Goal: Task Accomplishment & Management: Manage account settings

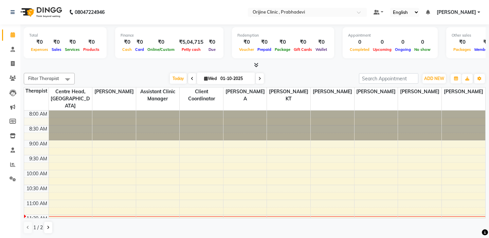
click at [37, 118] on td at bounding box center [36, 121] width 24 height 7
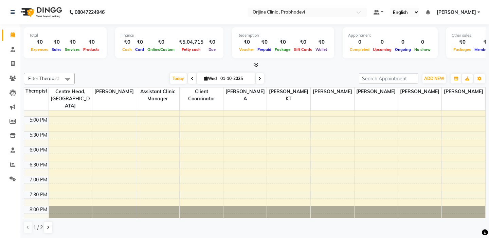
scroll to position [271, 0]
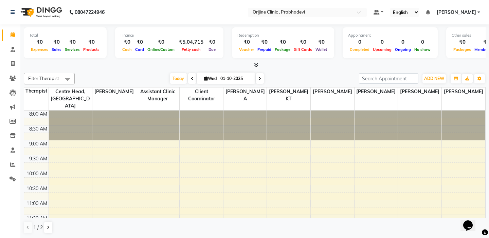
click at [40, 118] on td at bounding box center [36, 121] width 24 height 7
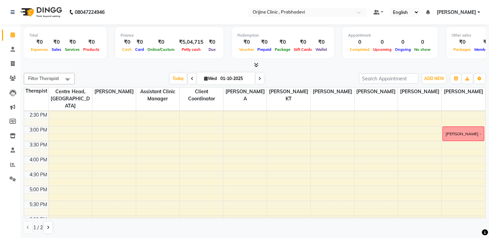
scroll to position [204, 0]
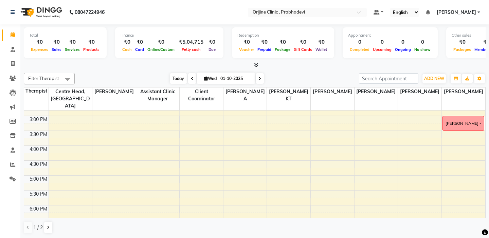
click at [177, 76] on span "Today" at bounding box center [178, 78] width 17 height 11
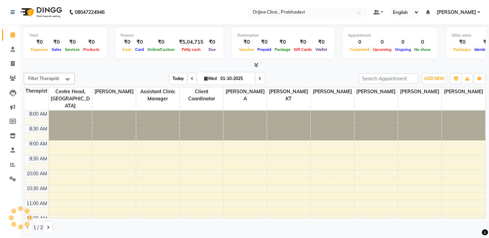
scroll to position [120, 0]
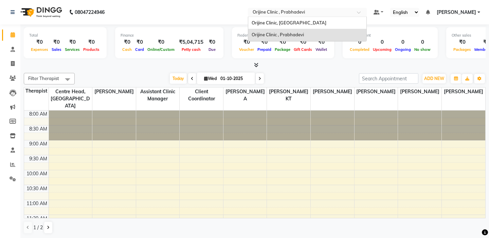
click at [276, 8] on div "Select Location × [GEOGRAPHIC_DATA] , [GEOGRAPHIC_DATA]" at bounding box center [307, 12] width 119 height 9
click at [276, 20] on span "Orijine Clinic, [GEOGRAPHIC_DATA]" at bounding box center [289, 22] width 75 height 5
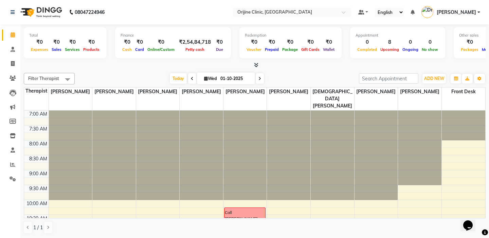
click at [42, 118] on td at bounding box center [36, 121] width 24 height 7
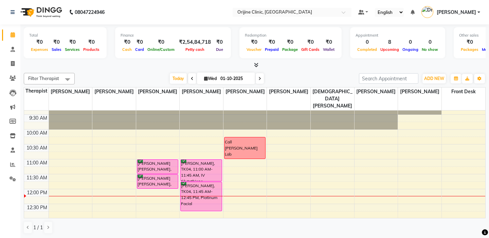
scroll to position [82, 0]
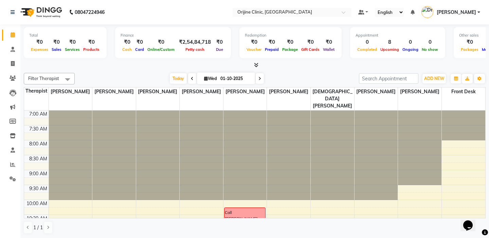
scroll to position [0, 0]
click at [38, 118] on td at bounding box center [36, 121] width 24 height 7
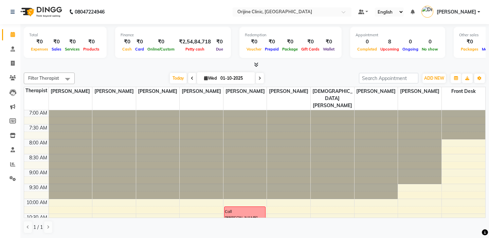
scroll to position [0, 0]
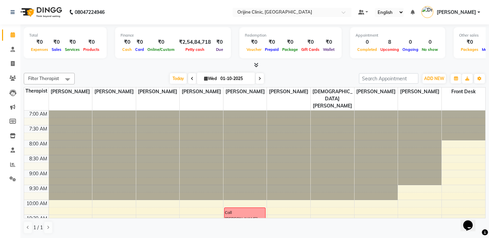
click at [39, 118] on td at bounding box center [36, 121] width 24 height 7
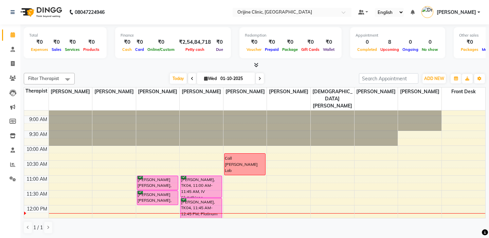
scroll to position [68, 0]
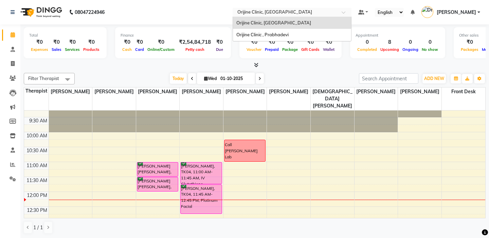
click at [251, 10] on input "text" at bounding box center [285, 13] width 99 height 7
click at [253, 34] on span "Orijine Clinic , Prabhadevi" at bounding box center [262, 34] width 52 height 5
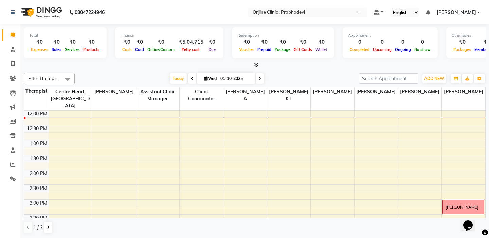
click at [36, 125] on div "12:30 PM" at bounding box center [36, 128] width 23 height 7
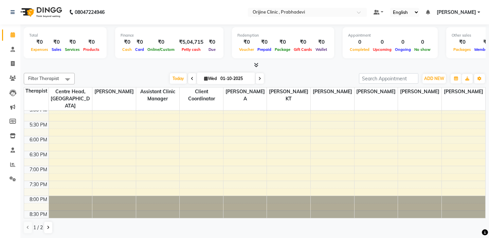
scroll to position [0, 0]
click at [242, 12] on nav "08047224946 Select Location × Orijine Clinic , Prabhadevi Default Panel My Pane…" at bounding box center [244, 12] width 489 height 24
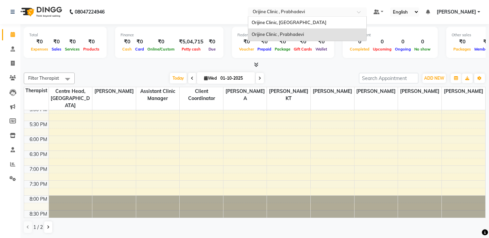
click at [266, 7] on div "Select Location × [GEOGRAPHIC_DATA] , [GEOGRAPHIC_DATA]" at bounding box center [307, 11] width 119 height 9
click at [262, 23] on span "Orijine Clinic, [GEOGRAPHIC_DATA]" at bounding box center [289, 22] width 75 height 5
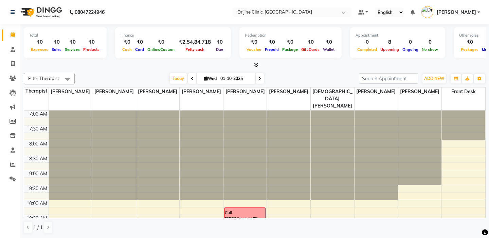
click at [36, 118] on td at bounding box center [36, 121] width 24 height 7
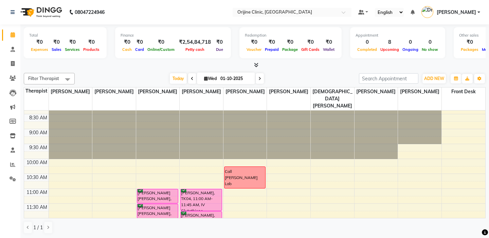
scroll to position [41, 0]
click at [260, 78] on icon at bounding box center [260, 79] width 3 height 4
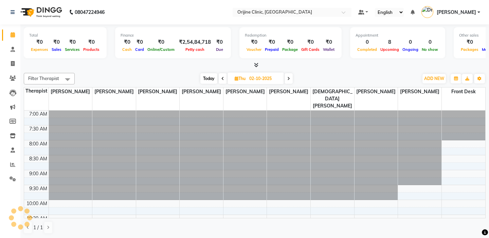
scroll to position [150, 0]
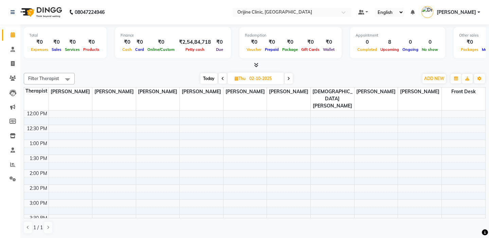
click at [38, 118] on td at bounding box center [36, 121] width 24 height 7
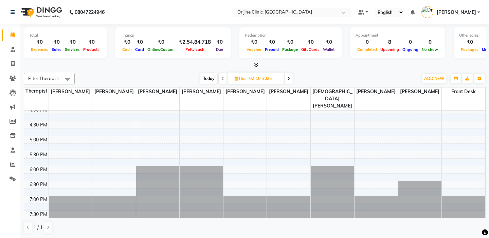
scroll to position [0, 0]
click at [291, 81] on span at bounding box center [289, 78] width 8 height 11
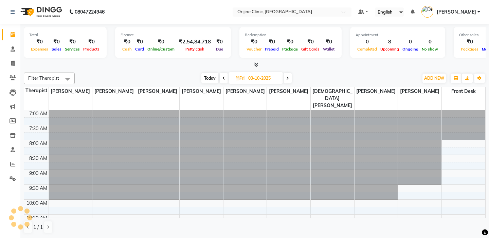
scroll to position [150, 0]
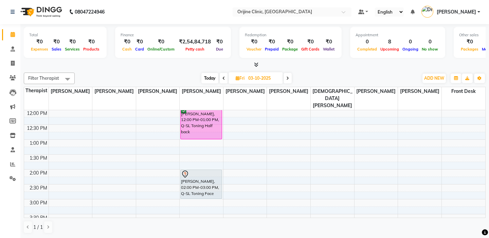
click at [39, 117] on td at bounding box center [36, 120] width 24 height 7
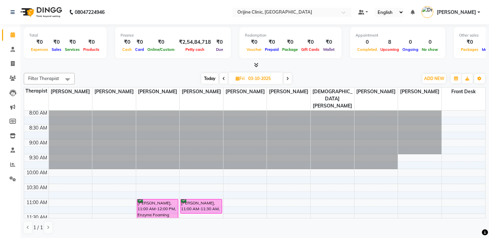
scroll to position [0, 0]
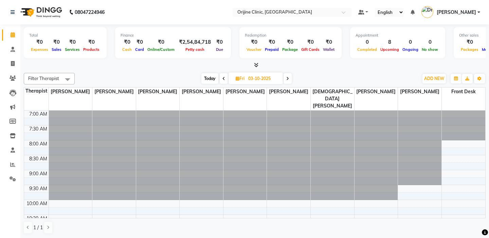
click at [207, 78] on span "Today" at bounding box center [209, 78] width 17 height 11
type input "01-10-2025"
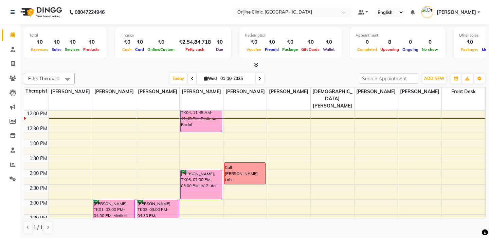
click at [41, 118] on td at bounding box center [36, 121] width 24 height 7
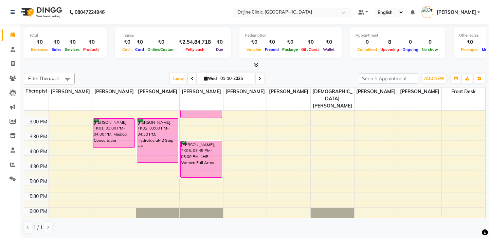
scroll to position [245, 0]
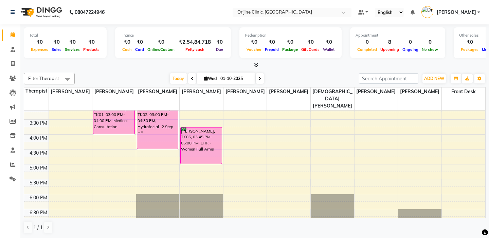
click at [209, 77] on span "Wed" at bounding box center [210, 78] width 16 height 5
select select "10"
select select "2025"
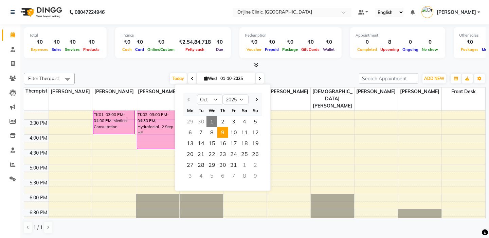
click at [223, 133] on span "9" at bounding box center [222, 132] width 11 height 11
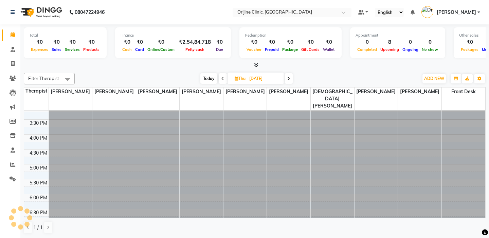
scroll to position [150, 0]
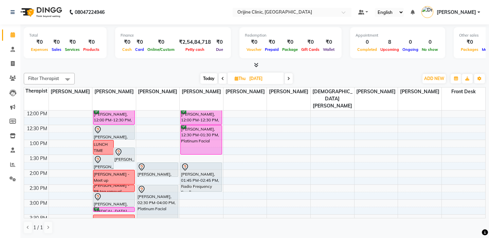
click at [38, 147] on td at bounding box center [36, 150] width 24 height 7
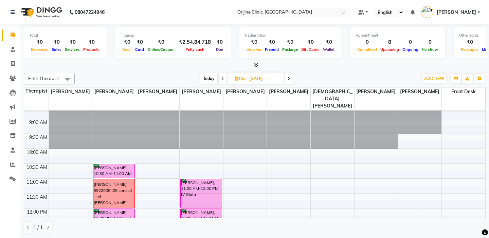
scroll to position [41, 0]
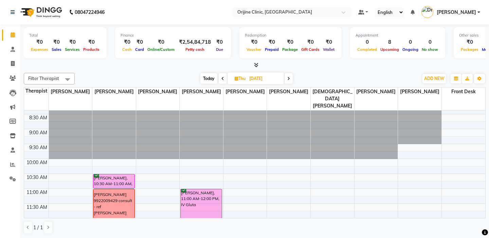
click at [288, 78] on icon at bounding box center [288, 79] width 3 height 4
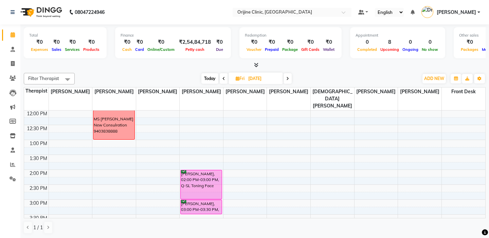
click at [35, 140] on div "1:00 PM" at bounding box center [38, 143] width 20 height 7
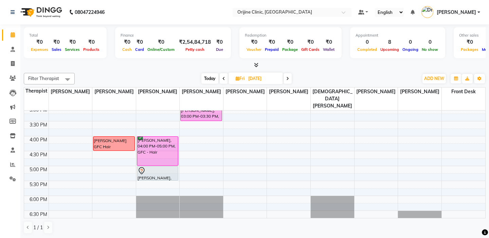
scroll to position [245, 0]
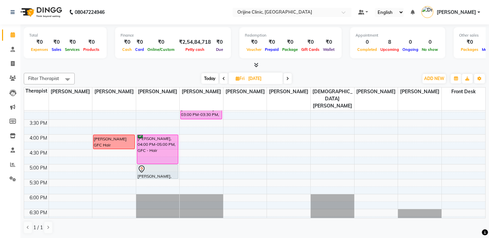
click at [206, 79] on span "Today" at bounding box center [209, 78] width 17 height 11
type input "01-10-2025"
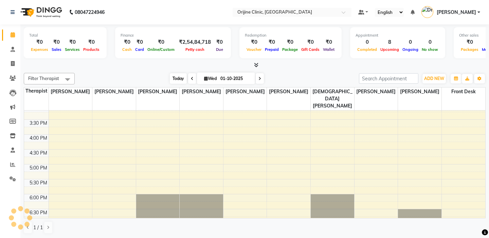
scroll to position [150, 0]
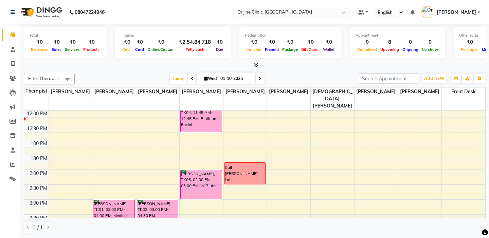
click at [33, 118] on td at bounding box center [36, 121] width 24 height 7
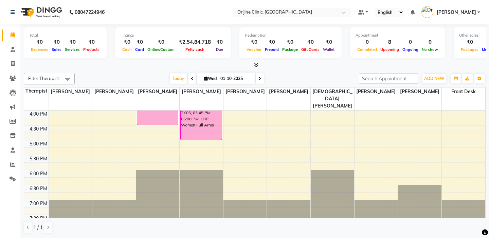
scroll to position [272, 0]
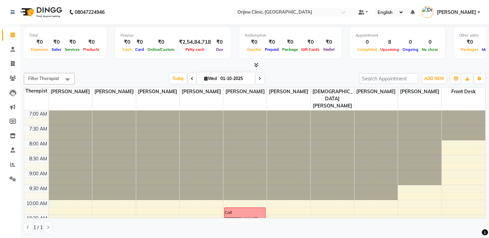
click at [35, 118] on td at bounding box center [36, 121] width 24 height 7
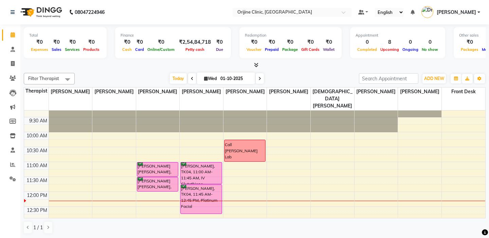
scroll to position [82, 0]
